Goal: Task Accomplishment & Management: Complete application form

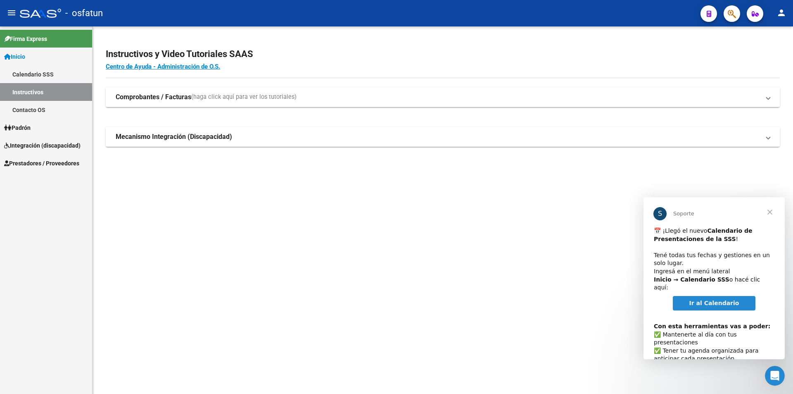
click at [770, 207] on span "Cerrar" at bounding box center [770, 212] width 30 height 30
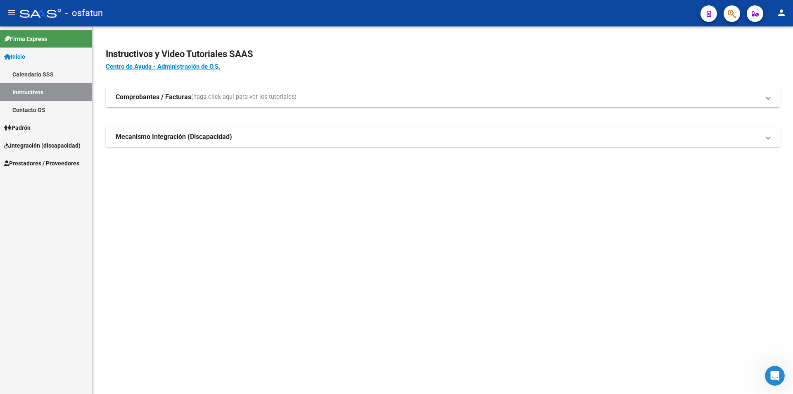
click at [405, 311] on mat-sidenav-content "Instructivos y Video Tutoriales SAAS Centro de Ayuda - Administración de O.S. C…" at bounding box center [443, 209] width 700 height 367
click at [40, 122] on link "Padrón" at bounding box center [46, 128] width 92 height 18
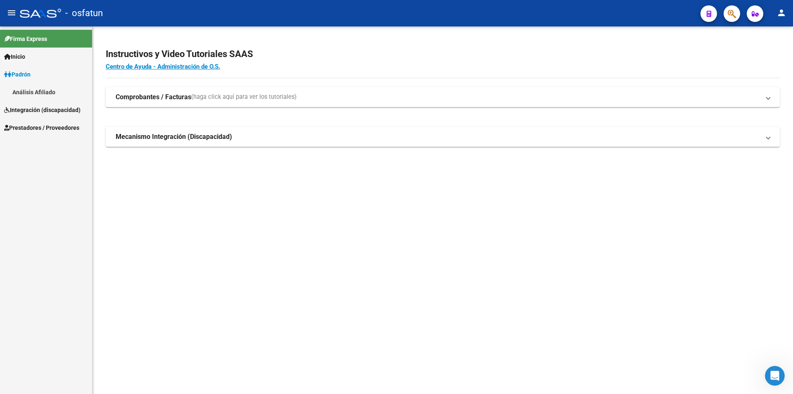
click at [59, 109] on span "Integración (discapacidad)" at bounding box center [42, 109] width 76 height 9
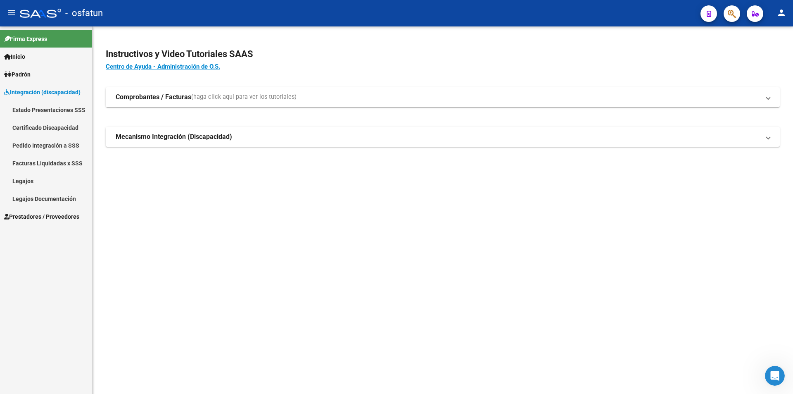
click at [45, 183] on link "Legajos" at bounding box center [46, 181] width 92 height 18
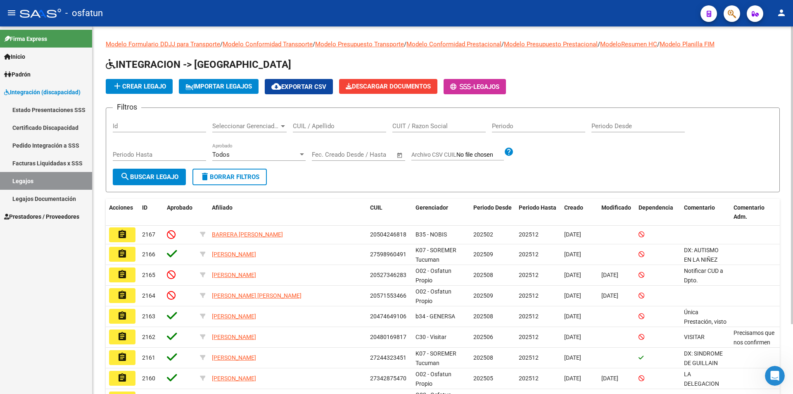
click at [143, 92] on button "add Crear Legajo" at bounding box center [139, 86] width 67 height 15
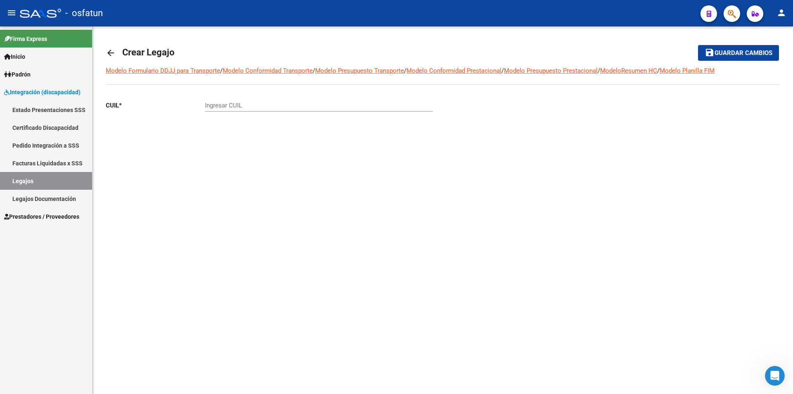
click at [249, 96] on div "Ingresar CUIL" at bounding box center [319, 103] width 228 height 18
type input "20-58308516-6"
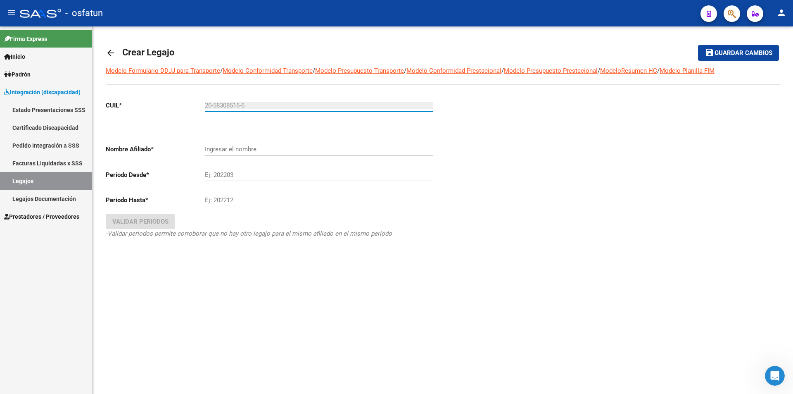
type input "[PERSON_NAME]"
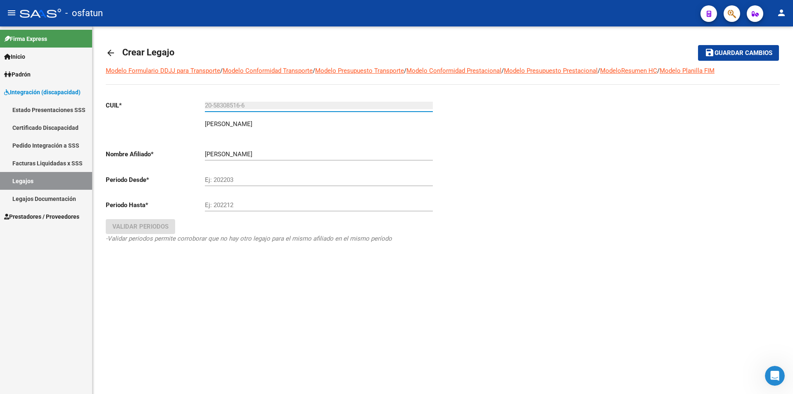
type input "20-58308516-6"
click at [249, 181] on input "Ej: 202203" at bounding box center [319, 179] width 228 height 7
type input "0"
type input "202509"
click at [271, 205] on input "Ej: 202212" at bounding box center [319, 204] width 228 height 7
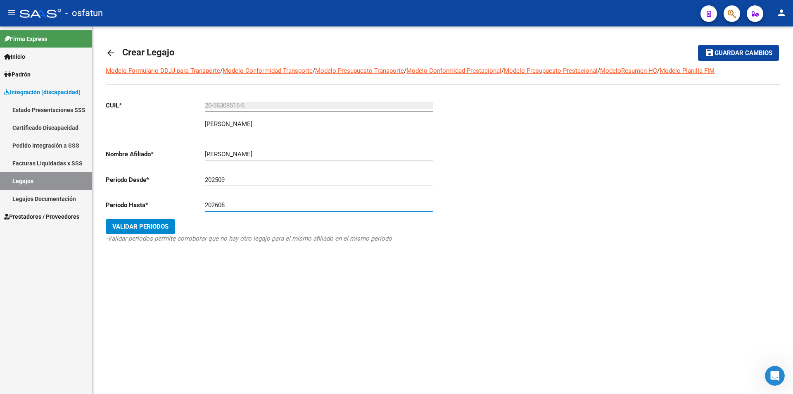
type input "202608"
click at [162, 230] on span "Validar Periodos" at bounding box center [140, 226] width 56 height 7
click at [136, 227] on span "Validar Periodos" at bounding box center [140, 226] width 56 height 7
click at [530, 318] on mat-sidenav-content "arrow_back Crear Legajo save Guardar cambios Modelo Formulario DDJJ para Transp…" at bounding box center [443, 209] width 700 height 367
